Goal: Information Seeking & Learning: Learn about a topic

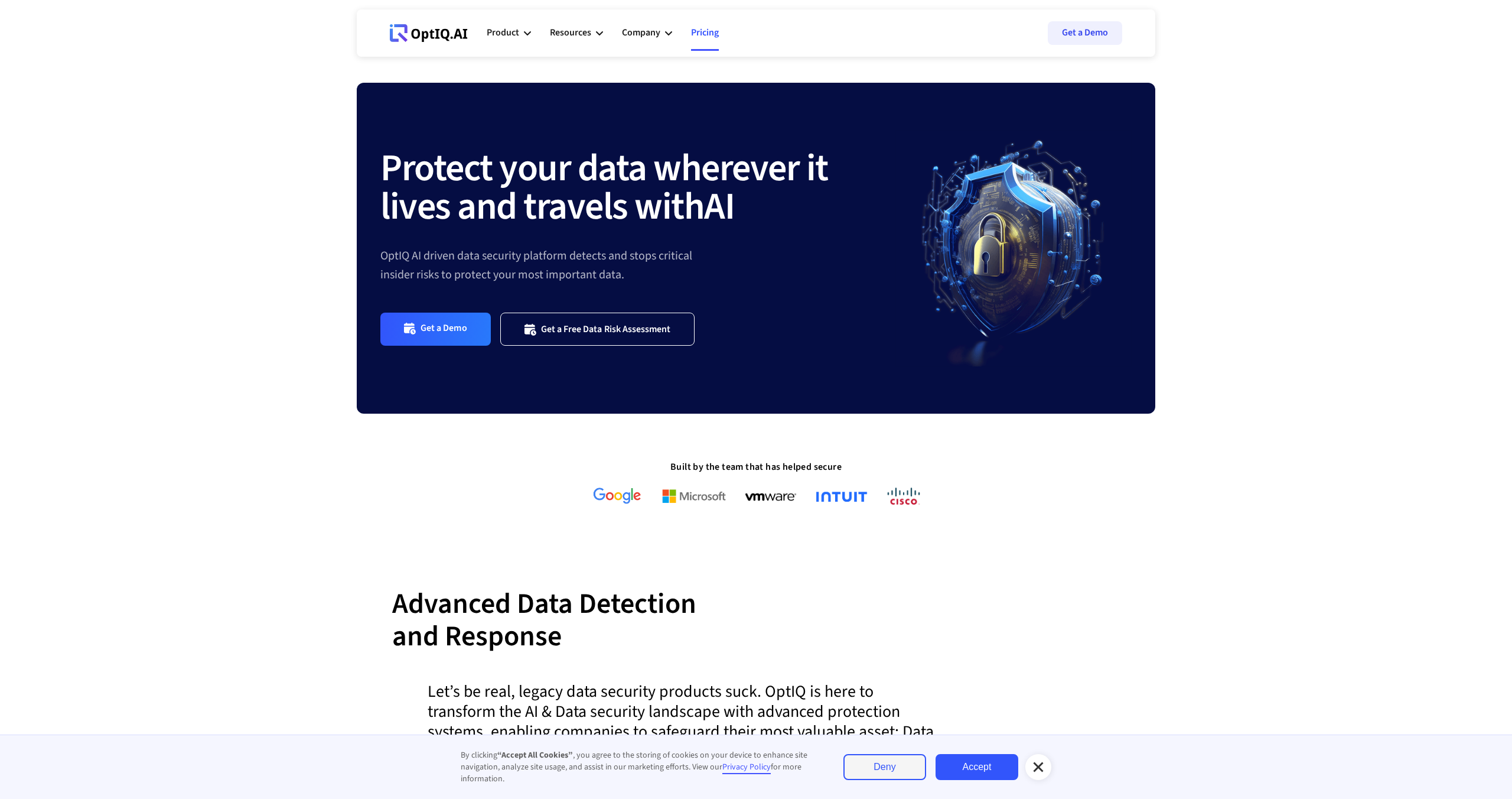
click at [717, 35] on link "Pricing" at bounding box center [705, 33] width 28 height 35
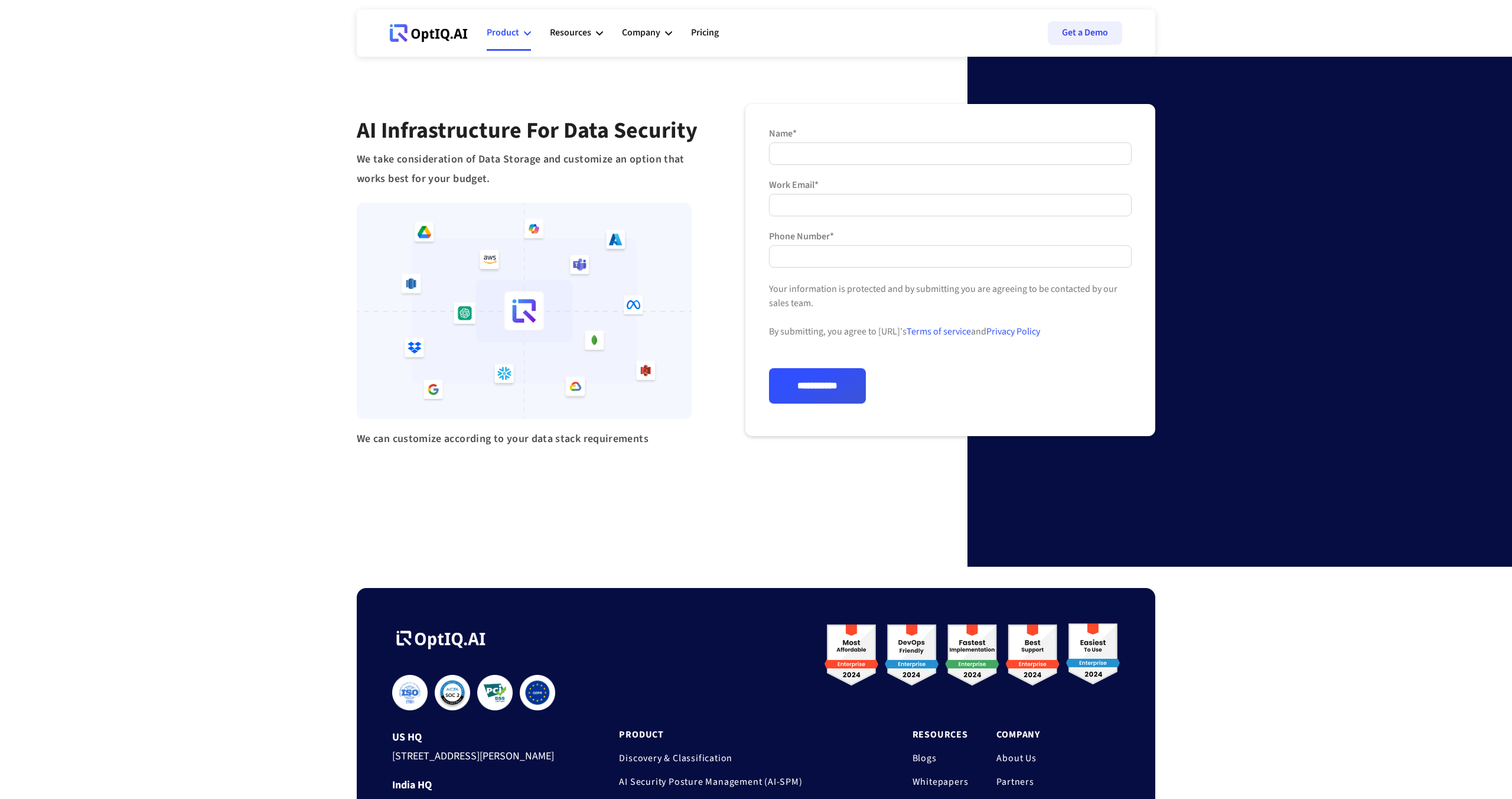
click at [496, 35] on div "Product" at bounding box center [503, 33] width 32 height 16
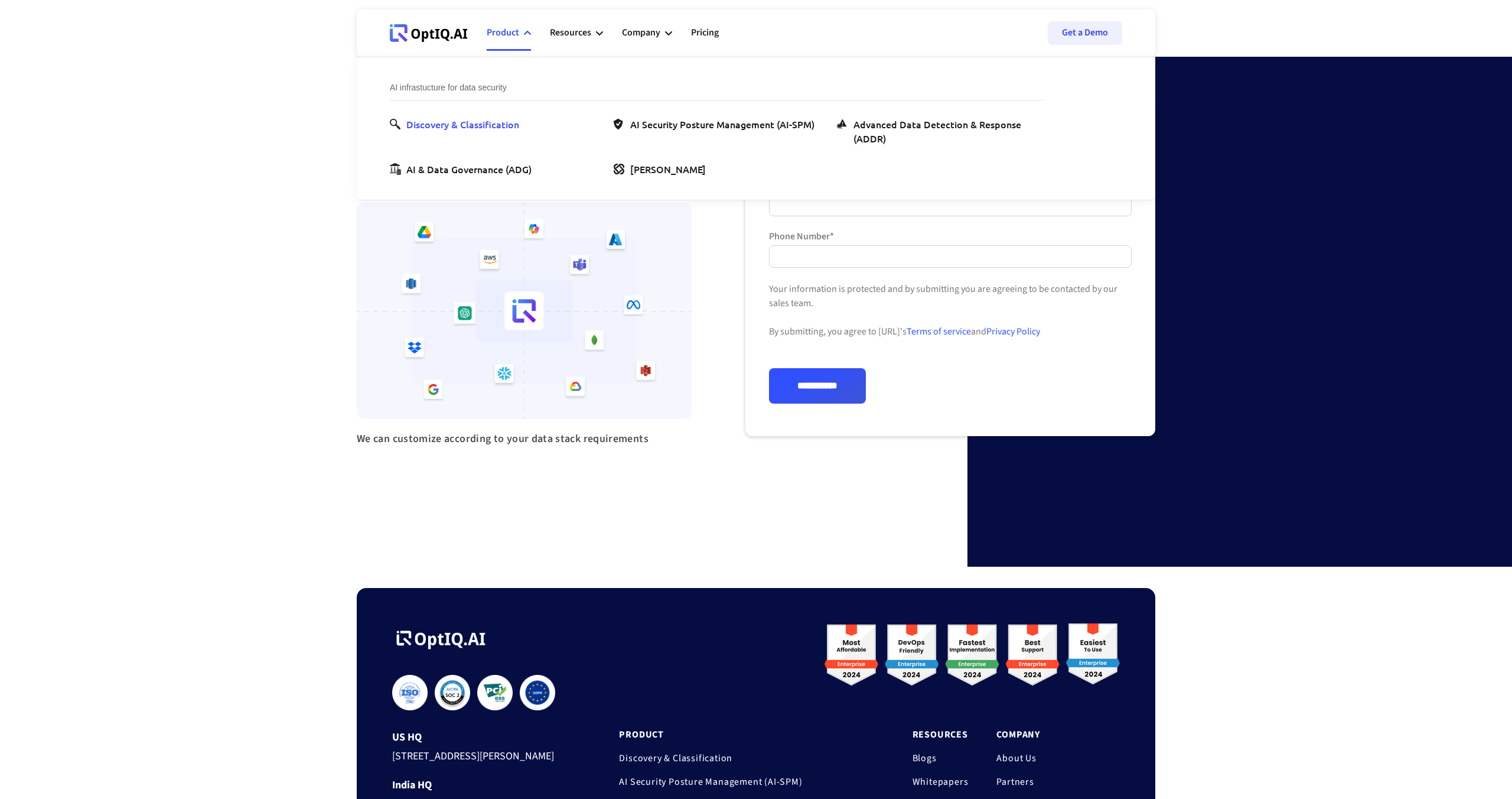
click at [504, 127] on div "Discovery & Classification" at bounding box center [463, 124] width 113 height 14
